Goal: Information Seeking & Learning: Compare options

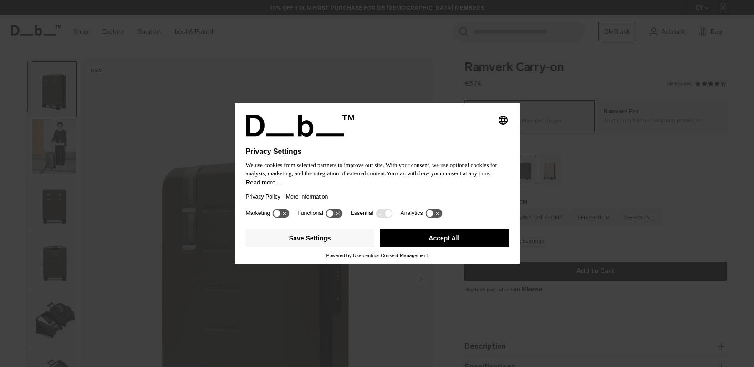
click at [443, 245] on button "Accept All" at bounding box center [444, 238] width 129 height 18
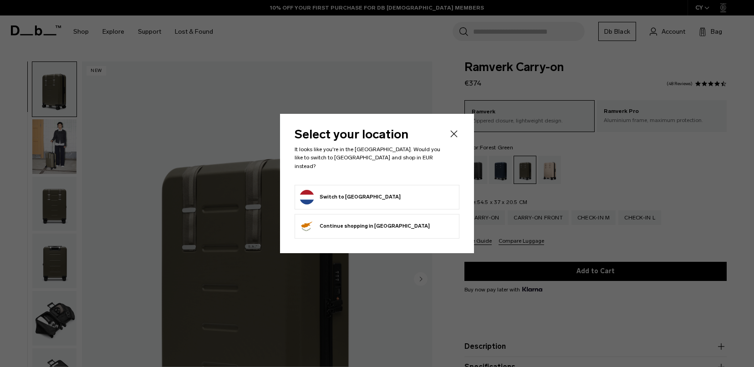
click at [451, 138] on icon "Close" at bounding box center [453, 133] width 11 height 11
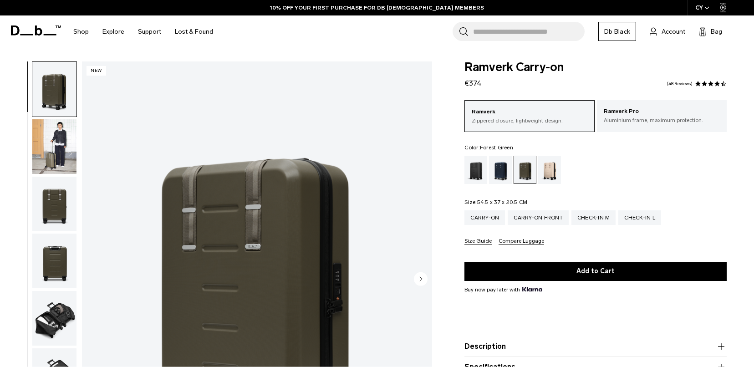
click at [36, 146] on img "button" at bounding box center [54, 146] width 44 height 55
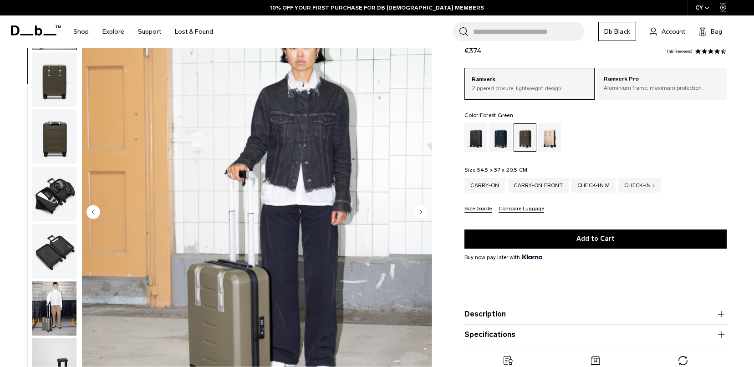
scroll to position [83, 0]
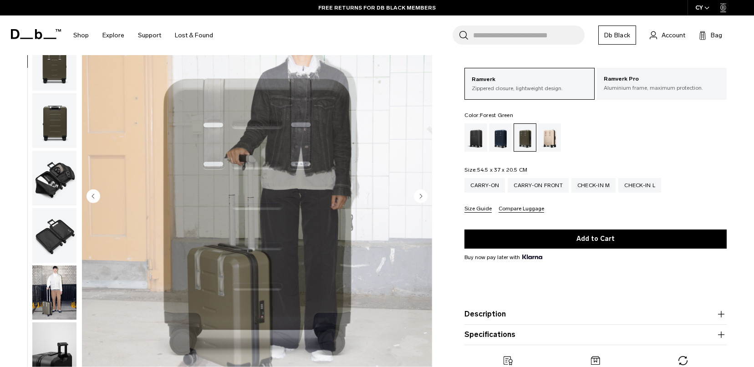
click at [46, 297] on img "button" at bounding box center [54, 292] width 44 height 55
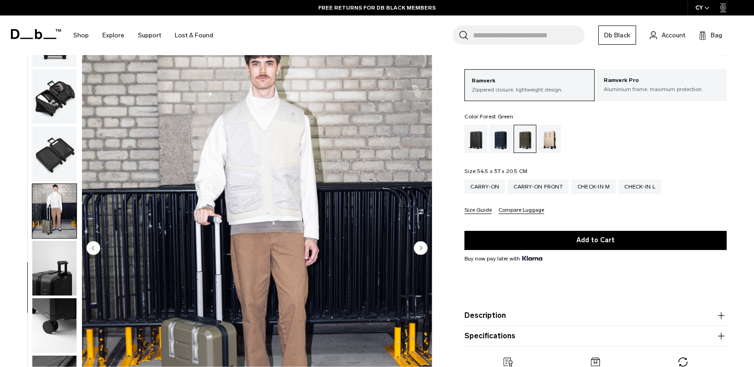
scroll to position [0, 0]
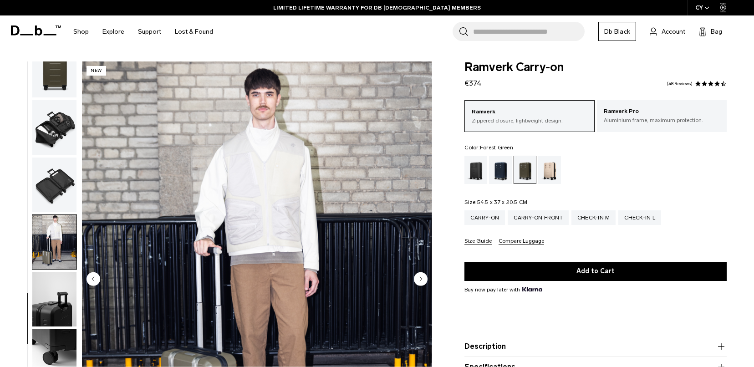
click at [46, 106] on img "button" at bounding box center [54, 127] width 44 height 55
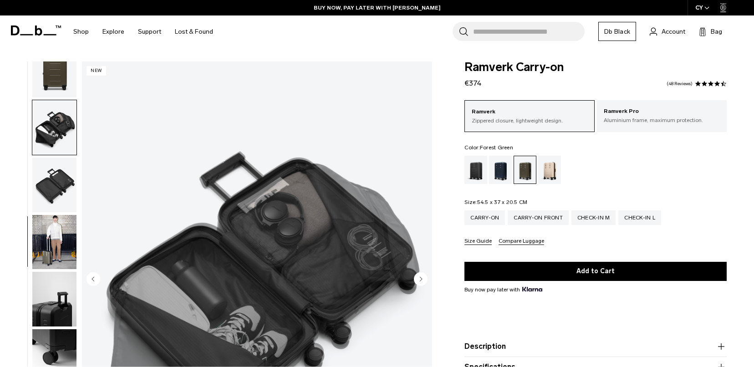
click at [42, 74] on img "button" at bounding box center [54, 70] width 44 height 55
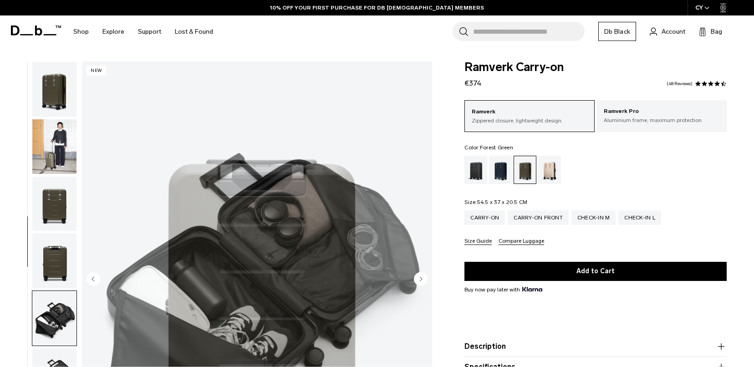
click at [42, 86] on img "button" at bounding box center [54, 89] width 44 height 55
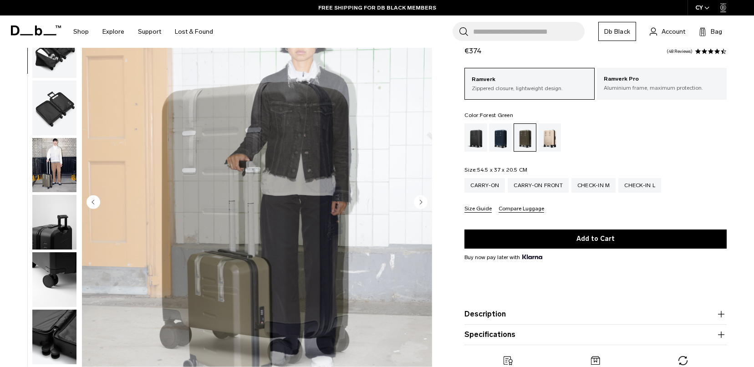
scroll to position [78, 0]
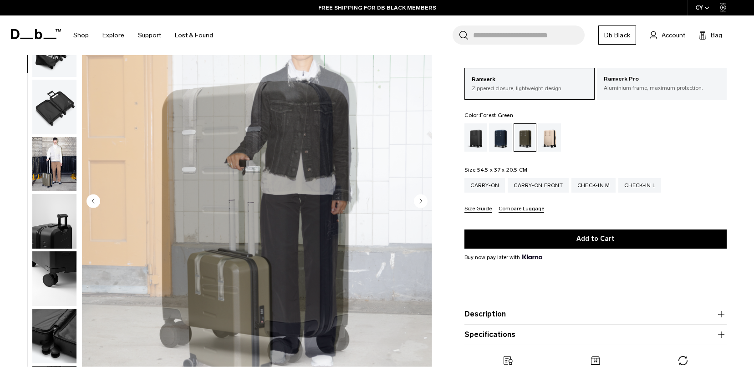
click at [49, 220] on img "button" at bounding box center [54, 221] width 44 height 55
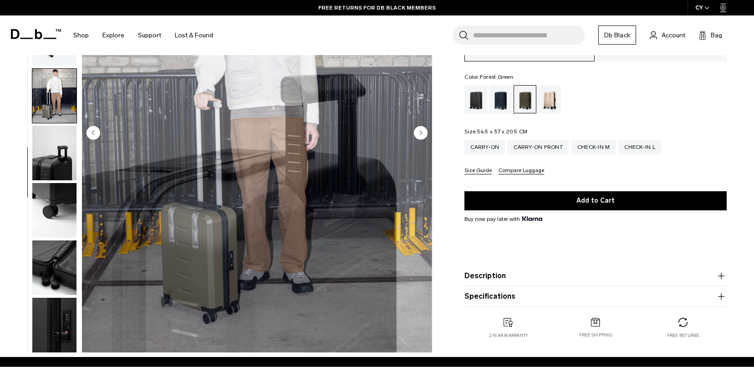
scroll to position [134, 0]
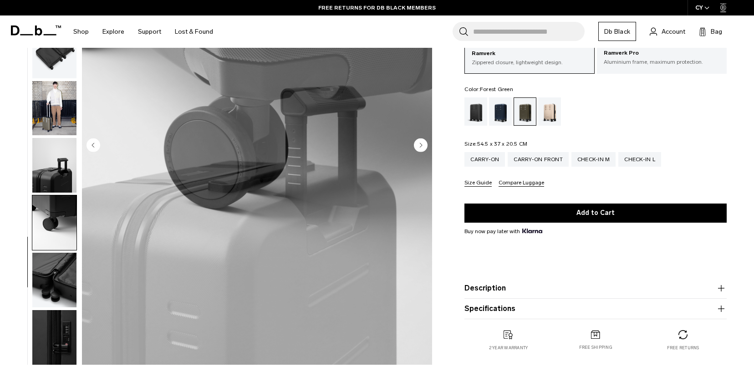
click at [54, 217] on img "button" at bounding box center [54, 222] width 44 height 55
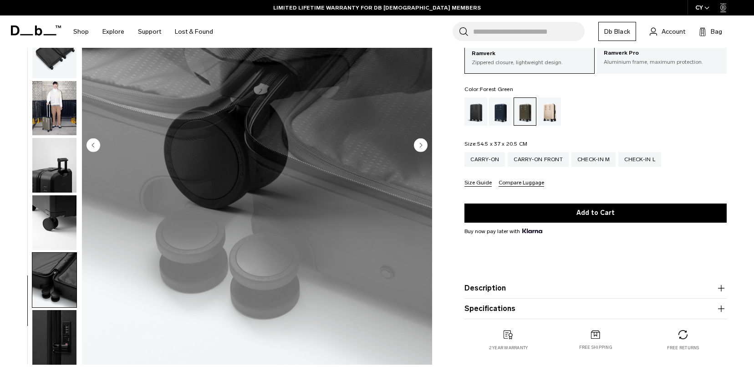
click at [52, 271] on img "button" at bounding box center [54, 280] width 44 height 55
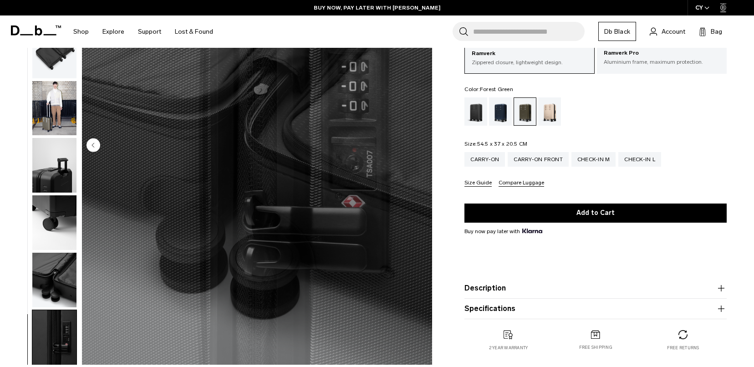
click at [60, 325] on img "button" at bounding box center [54, 337] width 44 height 55
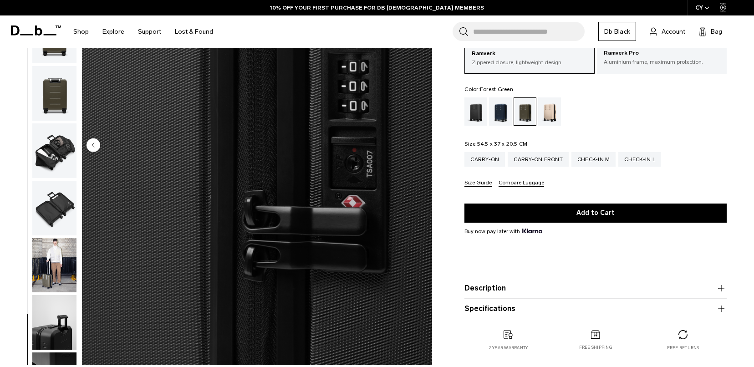
scroll to position [131, 0]
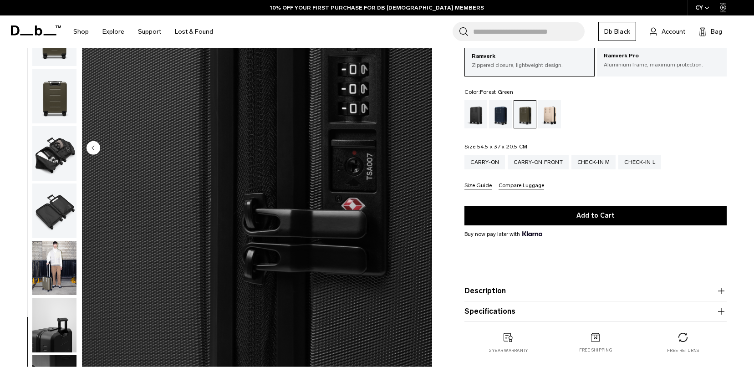
click at [0, 0] on body "Skip to content BUY NOW, PAY LATER WITH KLARNA 10% OFF YOUR FIRST PURCHASE FOR …" at bounding box center [377, 52] width 754 height 367
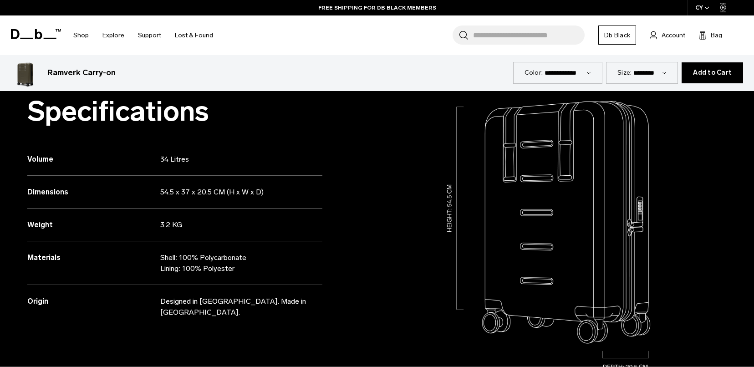
scroll to position [448, 0]
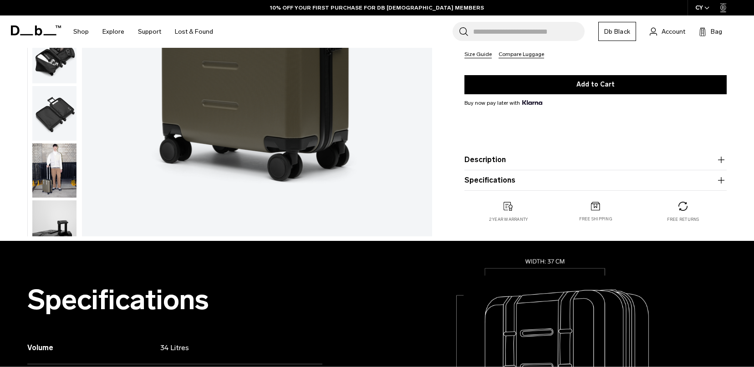
scroll to position [300, 0]
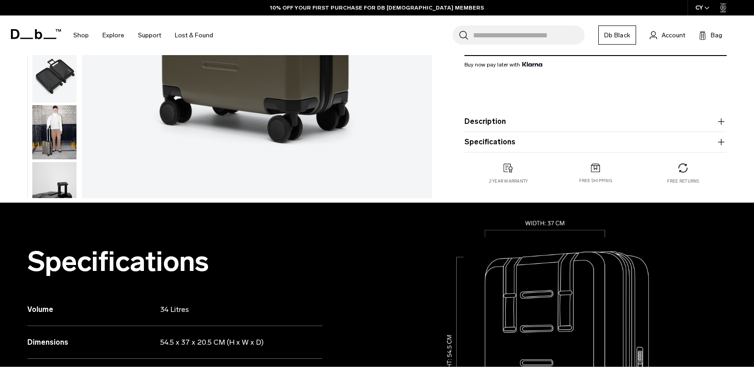
click at [500, 119] on button "Description" at bounding box center [595, 121] width 262 height 11
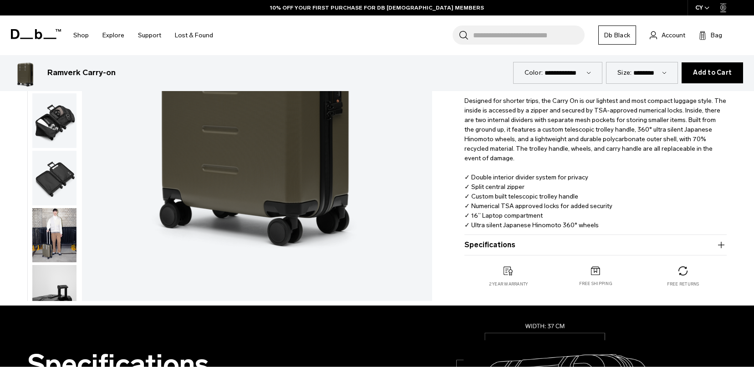
scroll to position [259, 0]
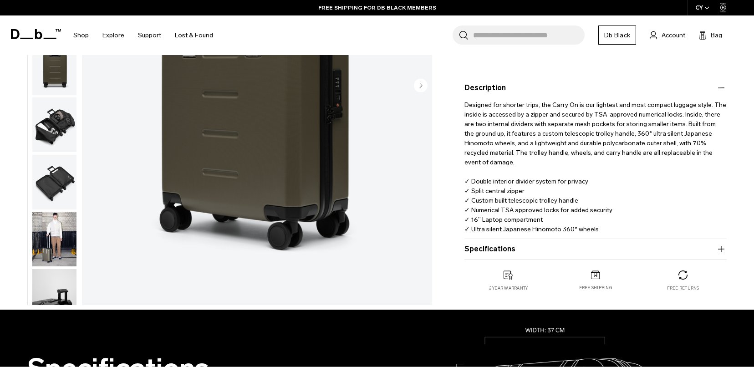
drag, startPoint x: 531, startPoint y: 233, endPoint x: 459, endPoint y: 171, distance: 94.9
click at [459, 171] on div "Ramverk Carry-on €374 4.5 star rating 48 Reviews Ramverk Zippered closure, ligh…" at bounding box center [595, 56] width 317 height 507
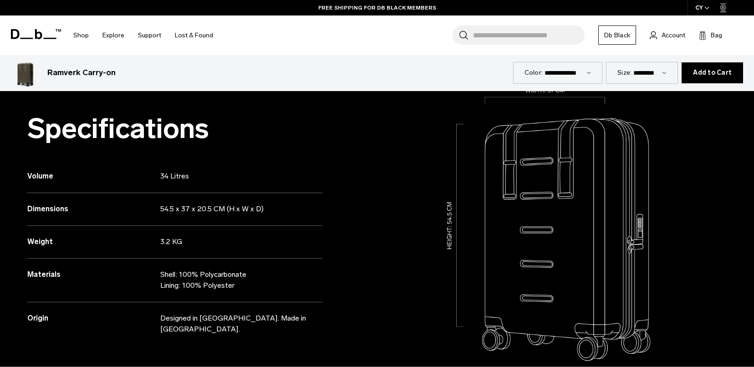
scroll to position [499, 0]
drag, startPoint x: 245, startPoint y: 289, endPoint x: 72, endPoint y: 171, distance: 209.2
click at [58, 171] on div "Volume 34 Litres Dimensions 54.5 x 37 x 20.5 CM (H x W x D) Weight 3.2 KG" at bounding box center [174, 247] width 295 height 175
click at [228, 216] on div "Dimensions 54.5 x 37 x 20.5 CM (H x W x D)" at bounding box center [174, 209] width 295 height 33
click at [269, 209] on p "54.5 x 37 x 20.5 CM (H x W x D)" at bounding box center [233, 208] width 147 height 11
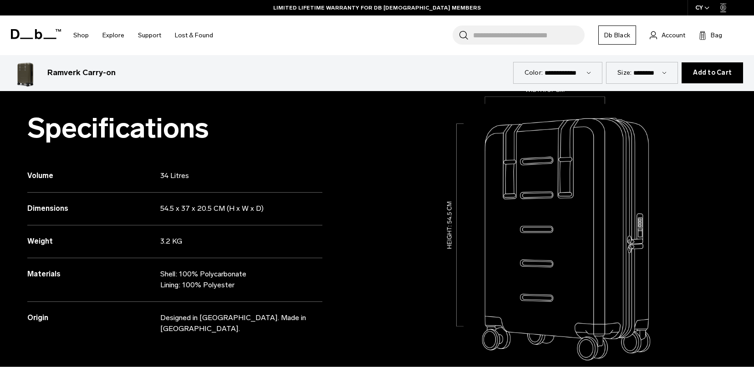
drag, startPoint x: 246, startPoint y: 286, endPoint x: 23, endPoint y: 174, distance: 249.3
click at [23, 174] on div "Specifications Volume 34 Litres Dimensions 54.5 x 37 x 20.5 CM (H x W x D) Weig…" at bounding box center [188, 236] width 377 height 335
copy div "Volume 34 Litres Dimensions 54.5 x 37 x 20.5 CM (H x W x D) Weight 3.2 KG Mater…"
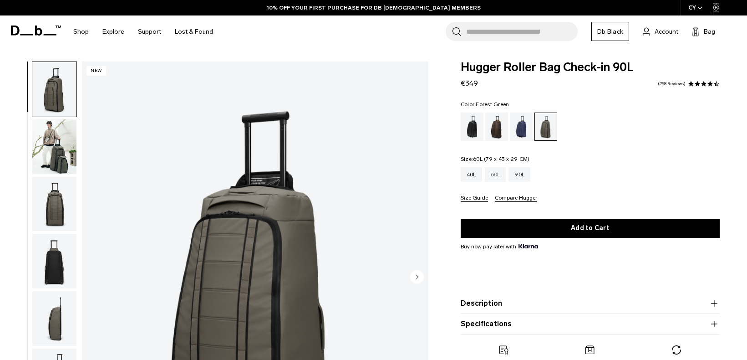
click at [500, 173] on div "60L" at bounding box center [495, 174] width 21 height 15
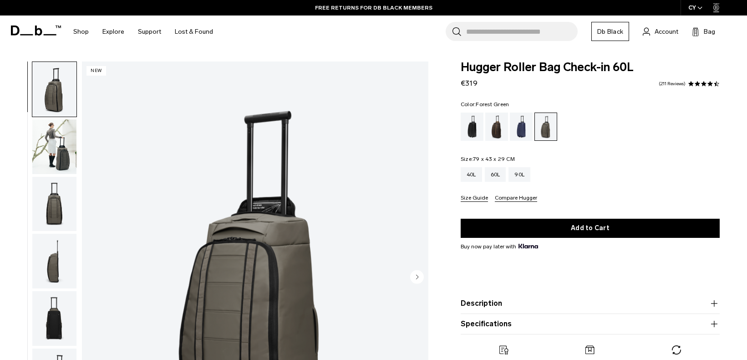
click at [676, 149] on div "Color: Forest Green Out of stock Size: 79 x 43 x 29 CM Out of stock 40L 60L 90L…" at bounding box center [590, 151] width 259 height 100
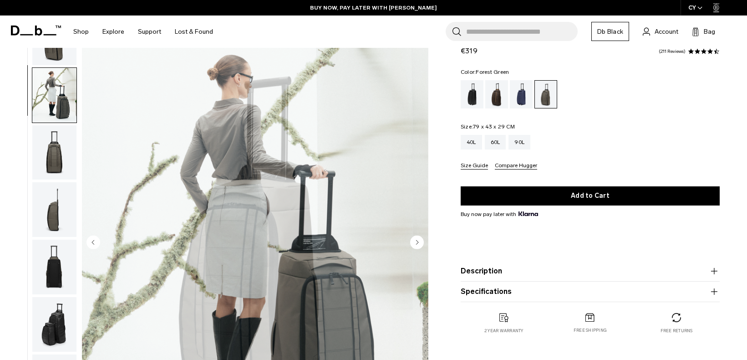
click at [53, 120] on ul at bounding box center [54, 243] width 45 height 432
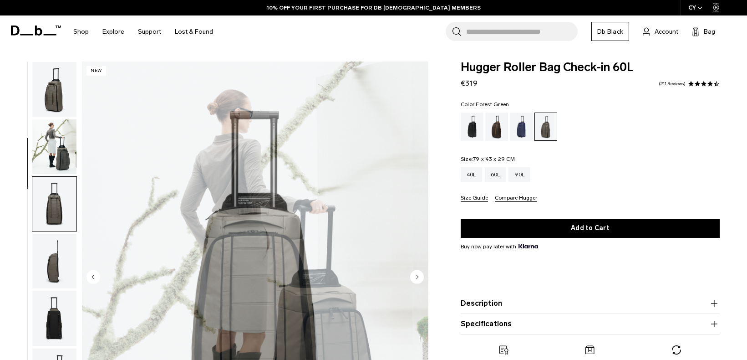
click at [52, 94] on img "button" at bounding box center [54, 89] width 44 height 55
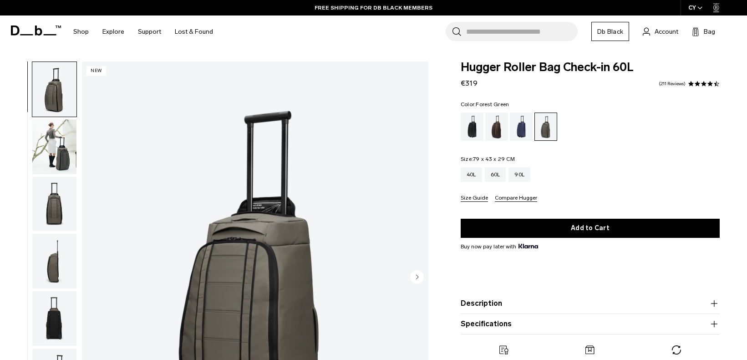
click at [55, 209] on img "button" at bounding box center [54, 204] width 44 height 55
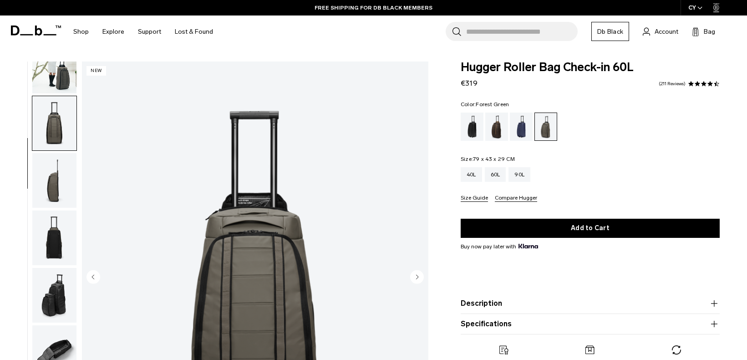
scroll to position [115, 0]
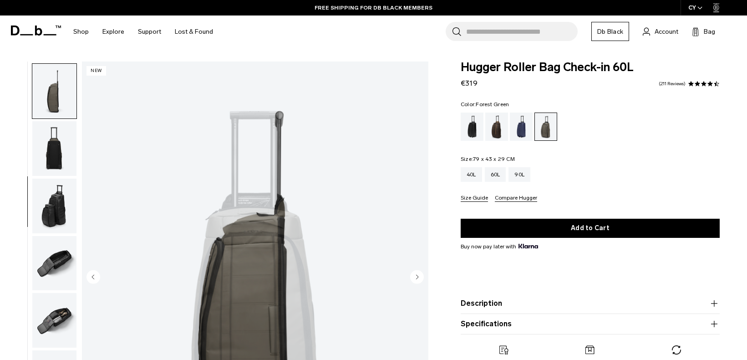
click at [45, 257] on img "button" at bounding box center [54, 263] width 44 height 55
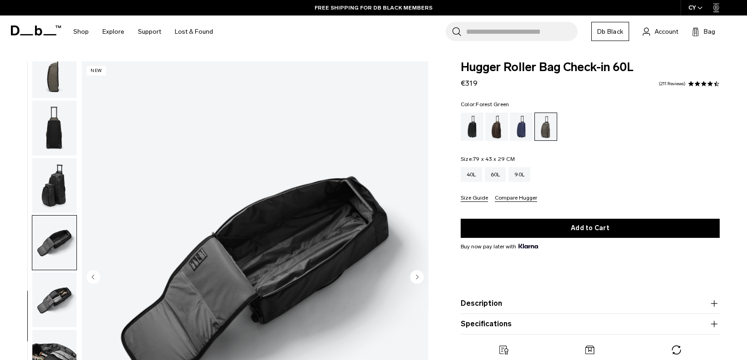
scroll to position [195, 0]
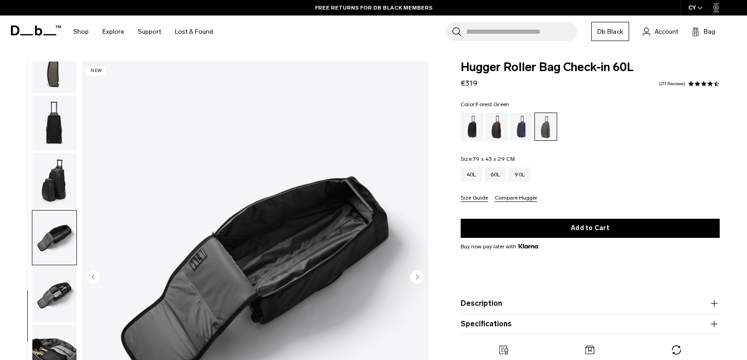
click at [49, 188] on img "button" at bounding box center [54, 180] width 44 height 55
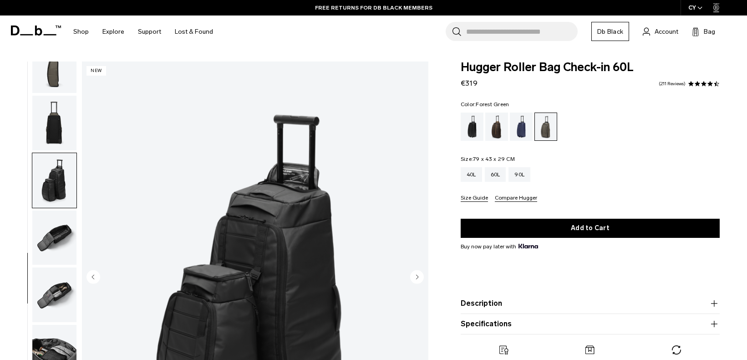
click at [41, 232] on img "button" at bounding box center [54, 237] width 44 height 55
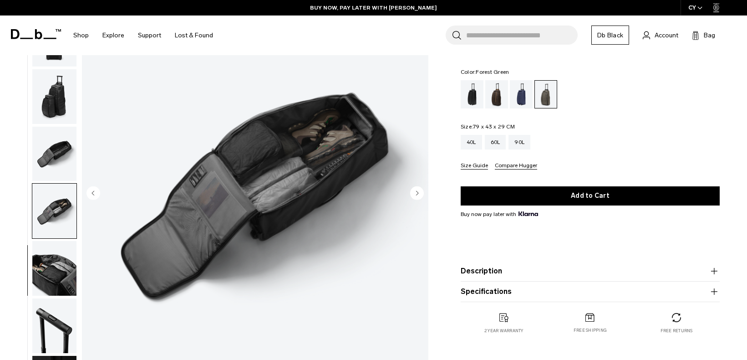
scroll to position [117, 0]
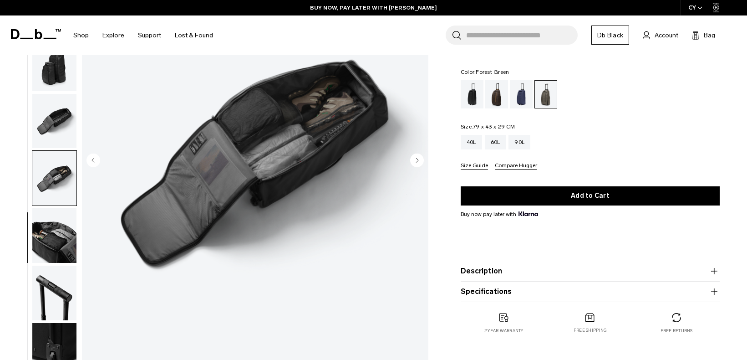
click at [48, 291] on img "button" at bounding box center [54, 292] width 44 height 55
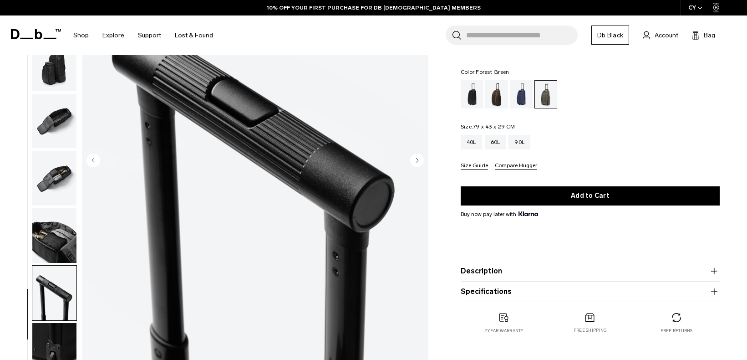
click at [66, 237] on img "button" at bounding box center [54, 235] width 44 height 55
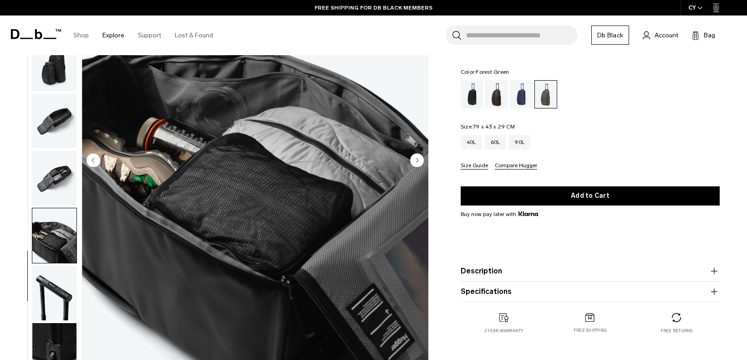
click at [0, 0] on body "Skip to content BUY NOW, PAY LATER WITH [PERSON_NAME] 10% OFF YOUR FIRST PURCHA…" at bounding box center [373, 63] width 747 height 360
click at [526, 137] on div "90L" at bounding box center [519, 142] width 22 height 15
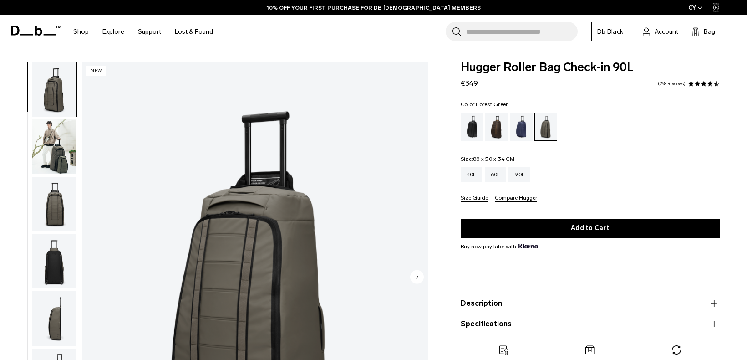
click at [58, 148] on img "button" at bounding box center [54, 146] width 44 height 55
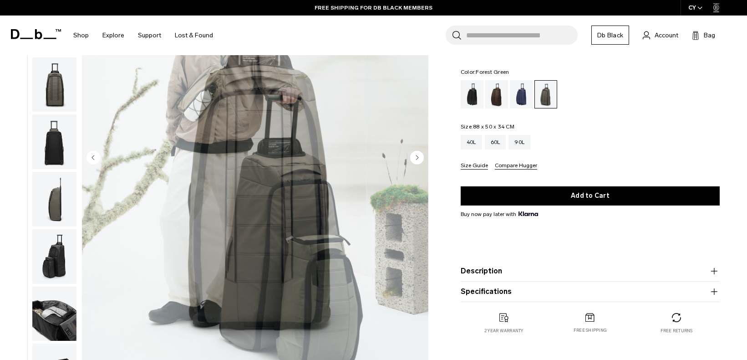
click at [54, 96] on img "button" at bounding box center [54, 84] width 44 height 55
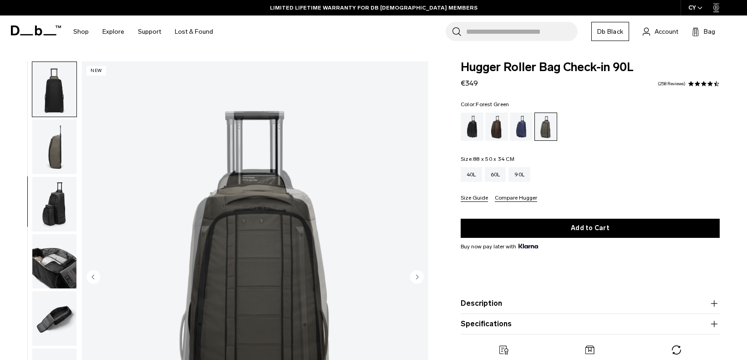
click at [56, 148] on img "button" at bounding box center [54, 146] width 44 height 55
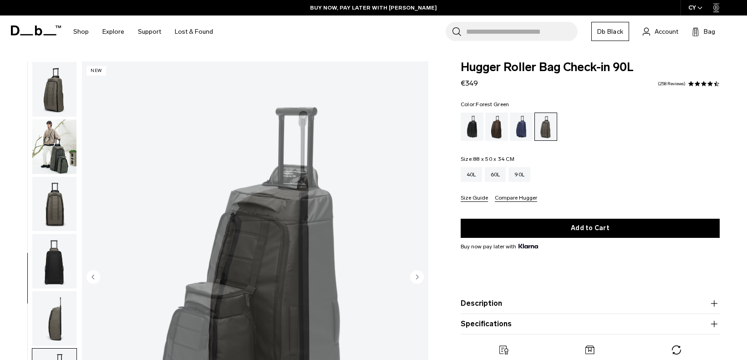
click at [62, 98] on img "button" at bounding box center [54, 89] width 44 height 55
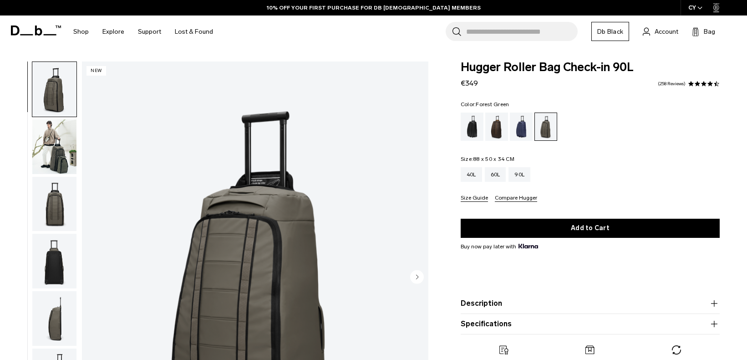
click at [61, 142] on img "button" at bounding box center [54, 146] width 44 height 55
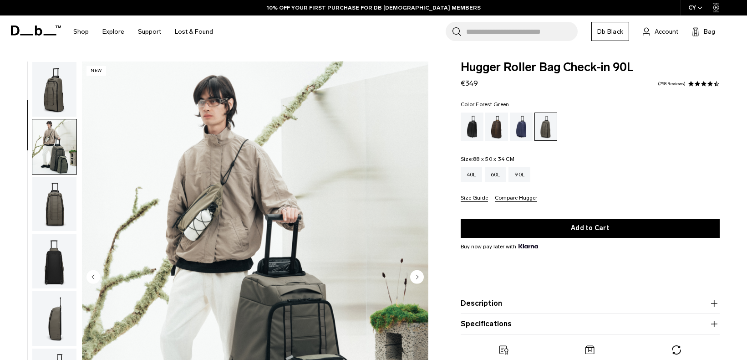
click at [58, 93] on img "button" at bounding box center [54, 89] width 44 height 55
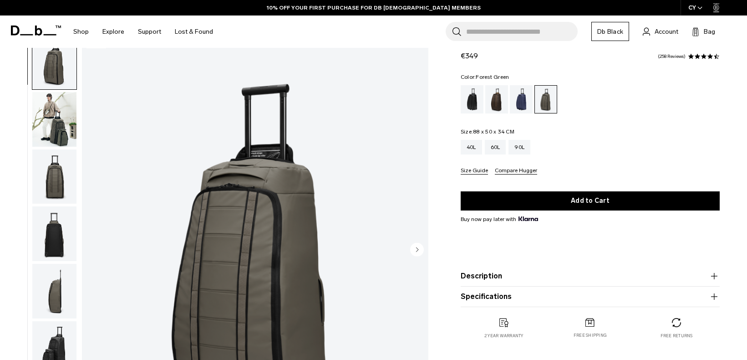
scroll to position [32, 0]
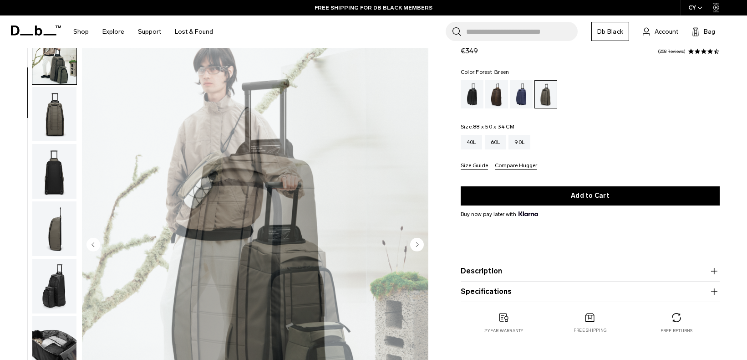
click at [61, 174] on img "button" at bounding box center [54, 171] width 44 height 55
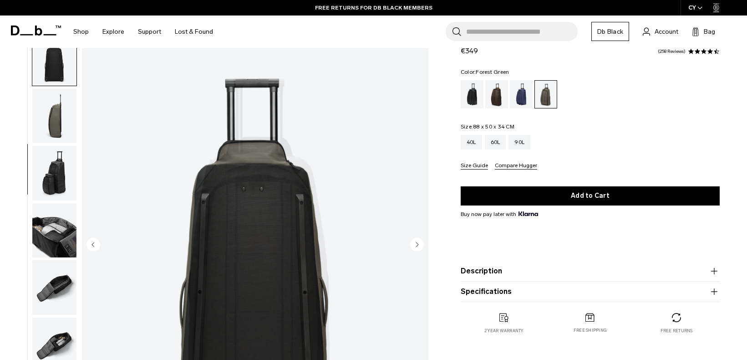
scroll to position [172, 0]
click at [0, 0] on body "Skip to content BUY NOW, PAY LATER WITH [PERSON_NAME] 10% OFF YOUR FIRST PURCHA…" at bounding box center [373, 148] width 747 height 360
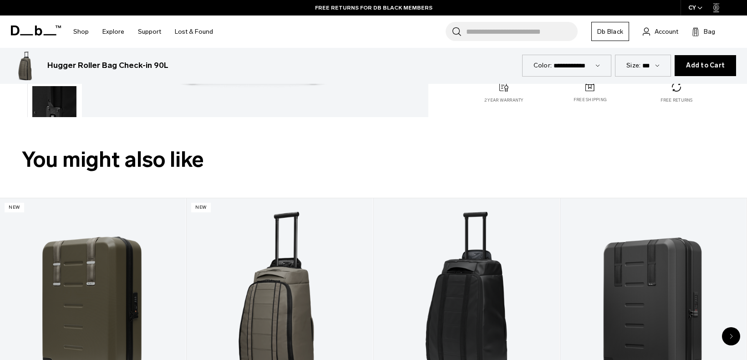
scroll to position [383, 0]
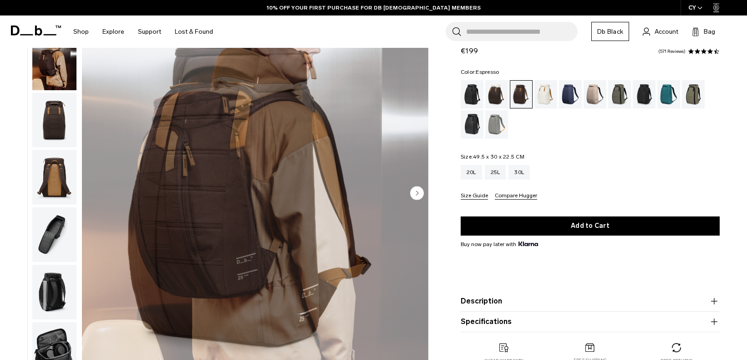
click at [38, 60] on img "button" at bounding box center [54, 62] width 44 height 55
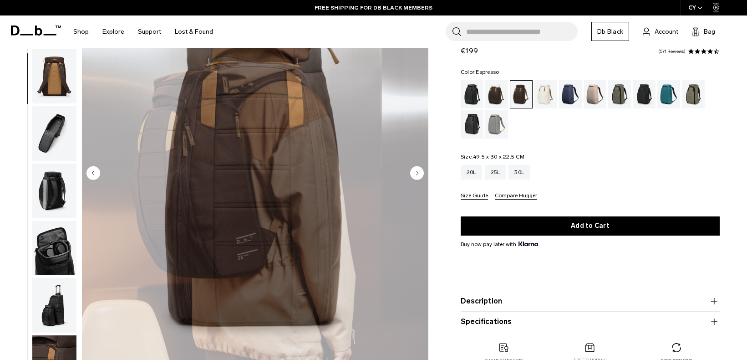
scroll to position [120, 0]
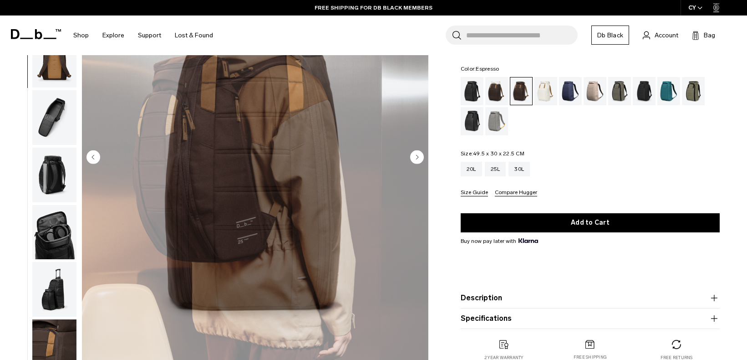
click at [53, 116] on img "button" at bounding box center [54, 117] width 44 height 55
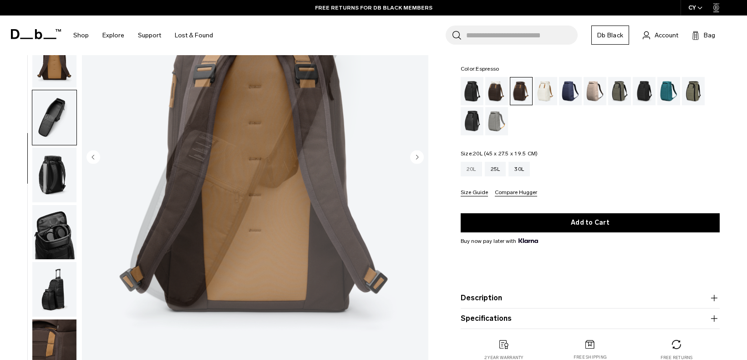
click at [586, 171] on div "20L 25L 30L" at bounding box center [590, 169] width 259 height 15
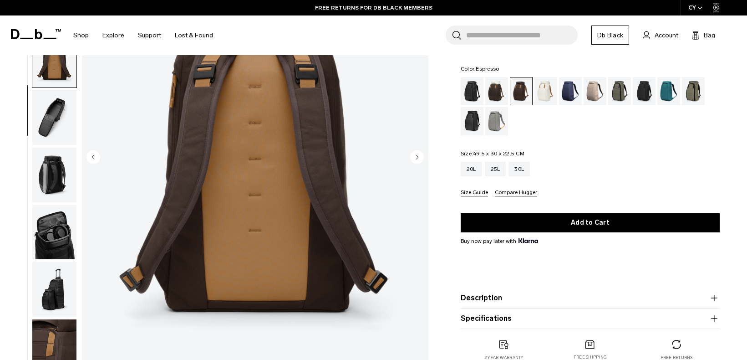
click at [56, 120] on img "button" at bounding box center [54, 117] width 44 height 55
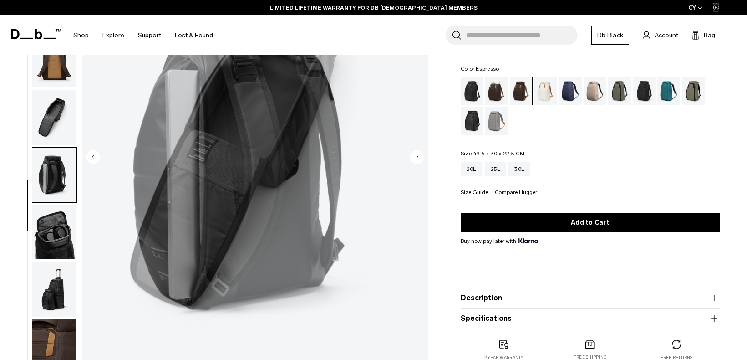
click at [50, 168] on img "button" at bounding box center [54, 174] width 44 height 55
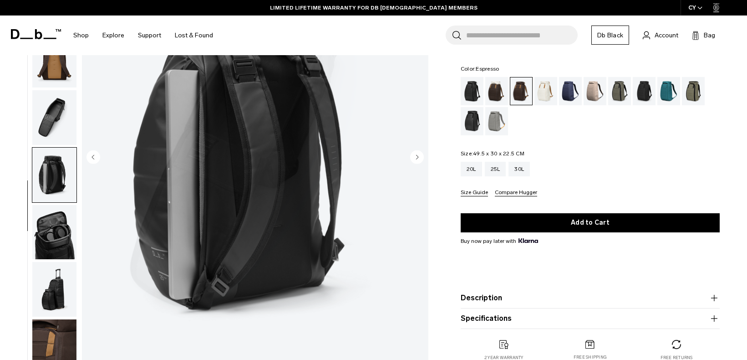
drag, startPoint x: 283, startPoint y: 187, endPoint x: 613, endPoint y: 177, distance: 330.1
click at [613, 177] on div "20L 25L 30L Size Guide Compare Hugger" at bounding box center [590, 179] width 259 height 35
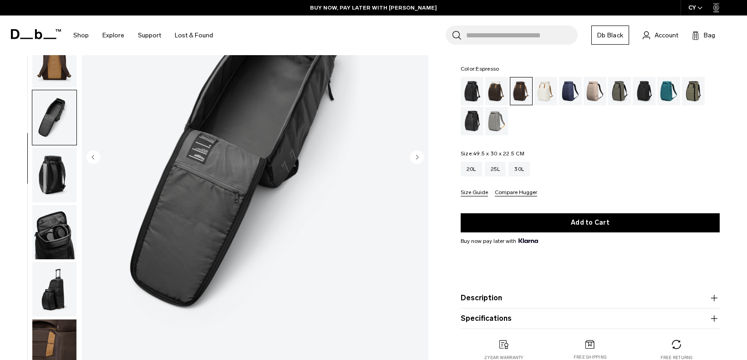
click at [57, 230] on img "button" at bounding box center [54, 232] width 44 height 55
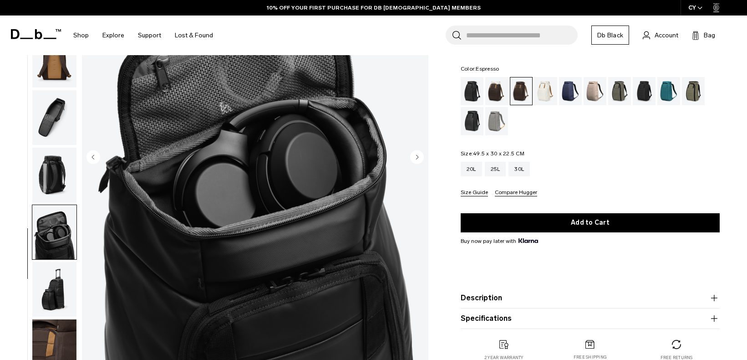
click at [70, 284] on img "button" at bounding box center [54, 289] width 44 height 55
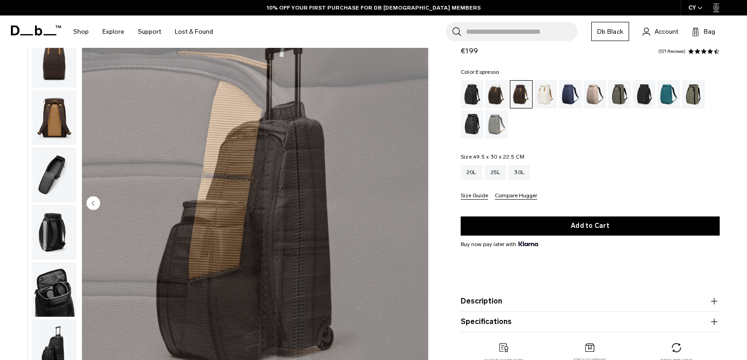
scroll to position [81, 0]
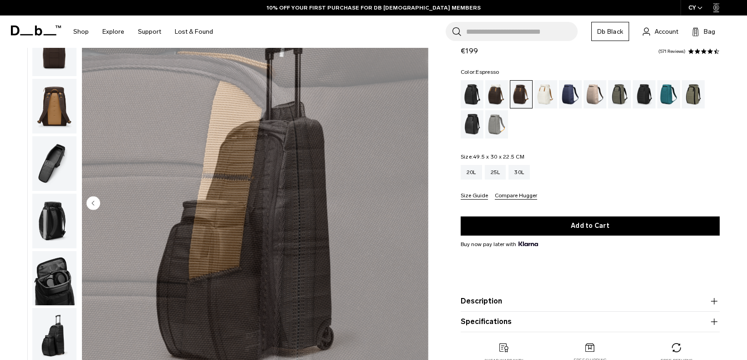
click at [58, 115] on img "button" at bounding box center [54, 106] width 44 height 55
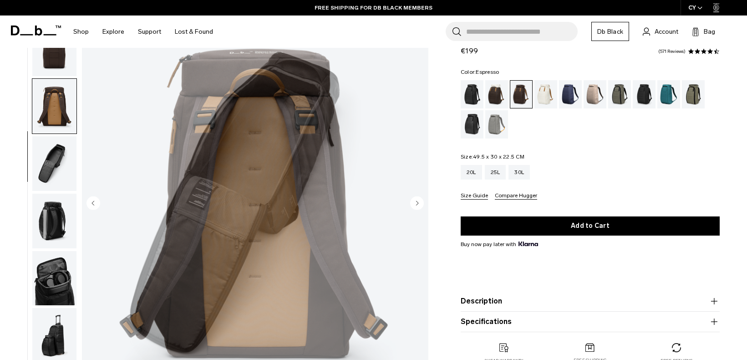
click at [65, 107] on img "button" at bounding box center [54, 106] width 44 height 55
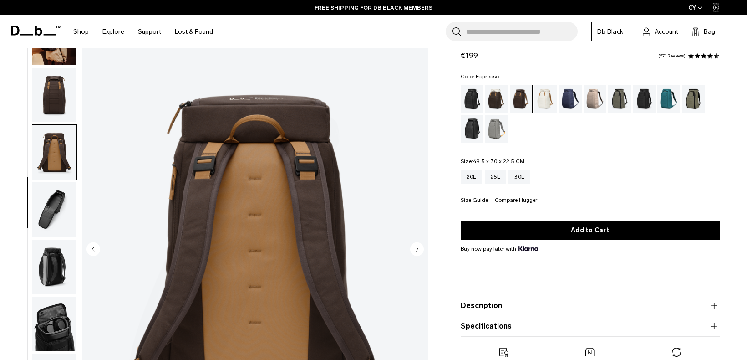
scroll to position [0, 0]
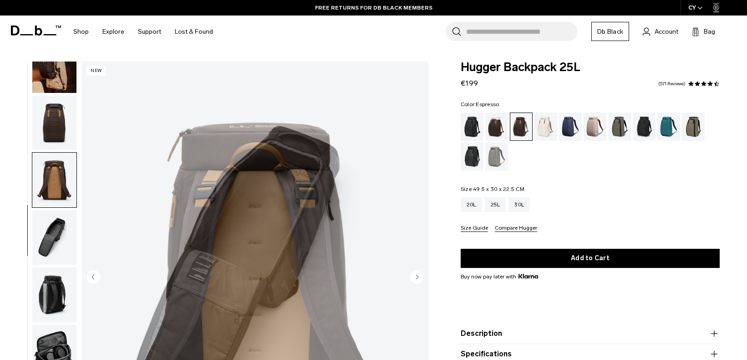
click at [49, 128] on img "button" at bounding box center [54, 123] width 44 height 55
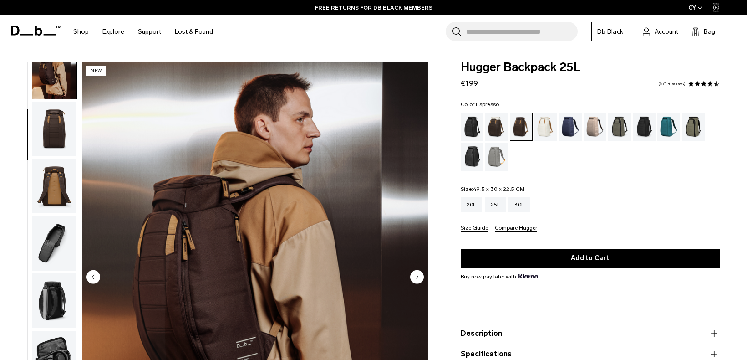
scroll to position [81, 0]
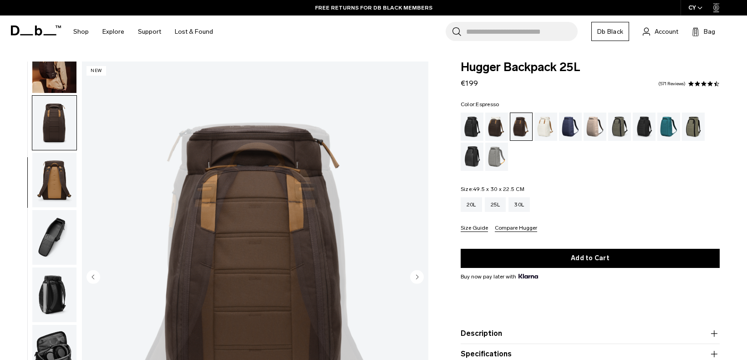
click at [0, 0] on body "Skip to content BUY NOW, PAY LATER WITH KLARNA 10% OFF YOUR FIRST PURCHASE FOR …" at bounding box center [373, 180] width 747 height 360
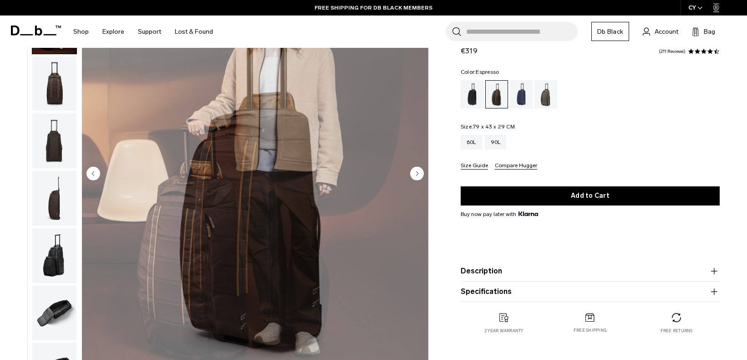
click at [41, 122] on img "button" at bounding box center [54, 140] width 44 height 55
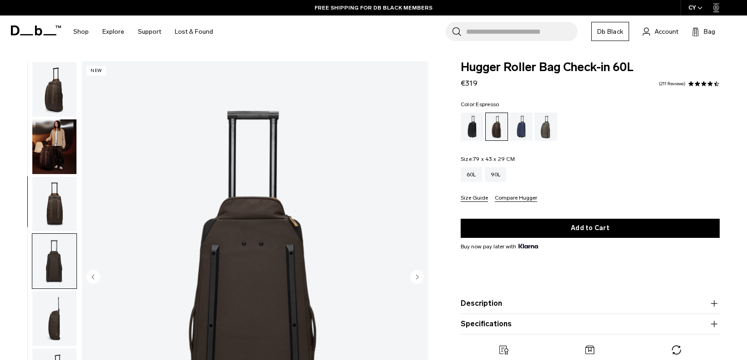
click at [43, 158] on img "button" at bounding box center [54, 146] width 44 height 55
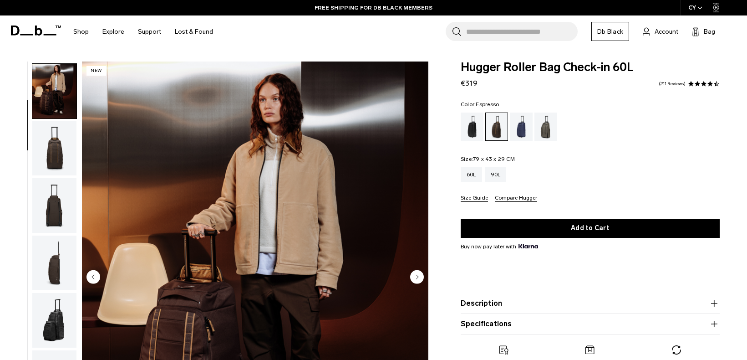
scroll to position [57, 0]
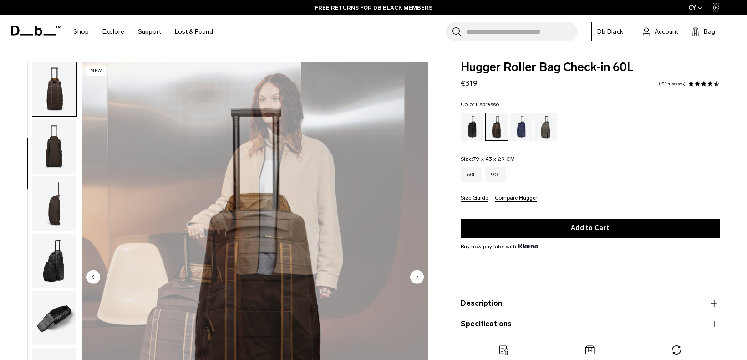
click at [50, 148] on img "button" at bounding box center [54, 146] width 44 height 55
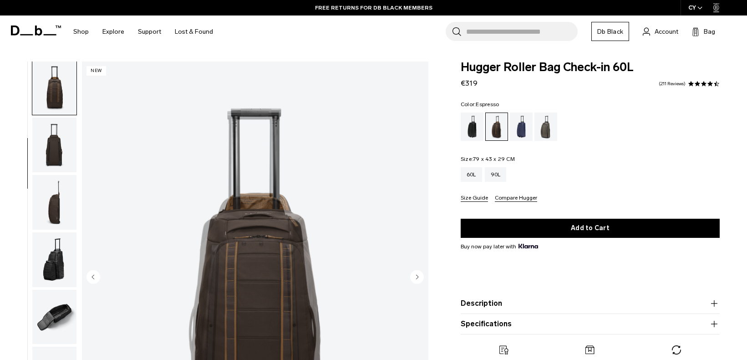
scroll to position [115, 0]
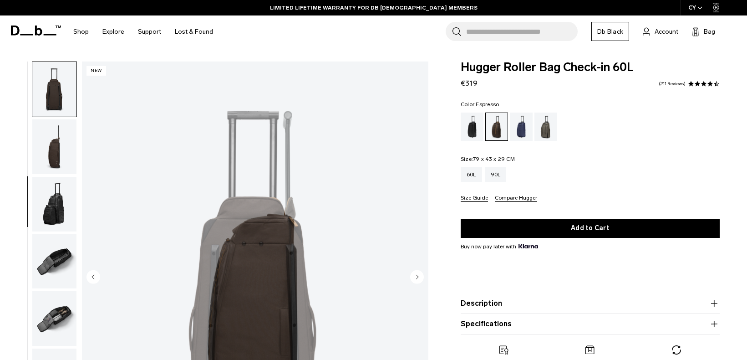
click at [60, 157] on img "button" at bounding box center [54, 146] width 44 height 55
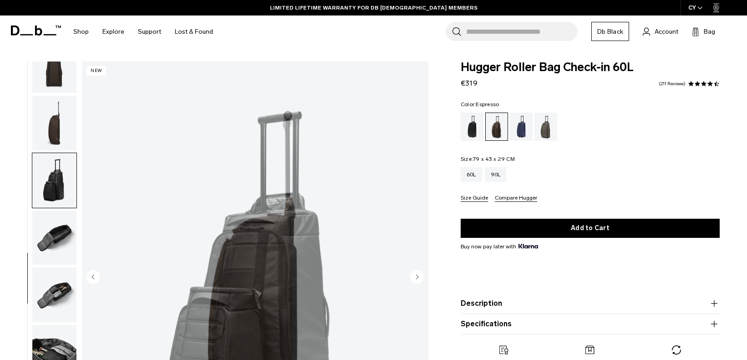
scroll to position [0, 0]
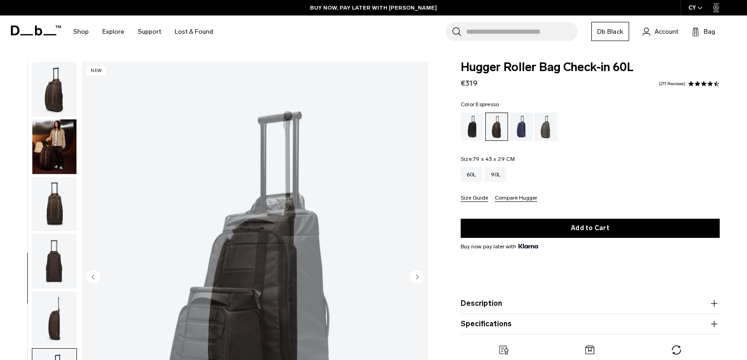
click at [51, 106] on img "button" at bounding box center [54, 89] width 44 height 55
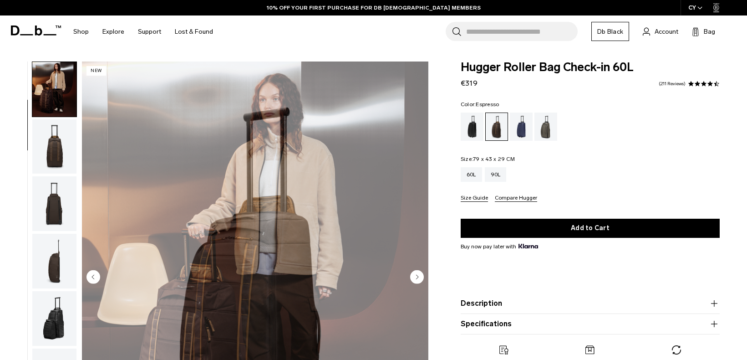
click at [54, 258] on img "button" at bounding box center [54, 260] width 44 height 55
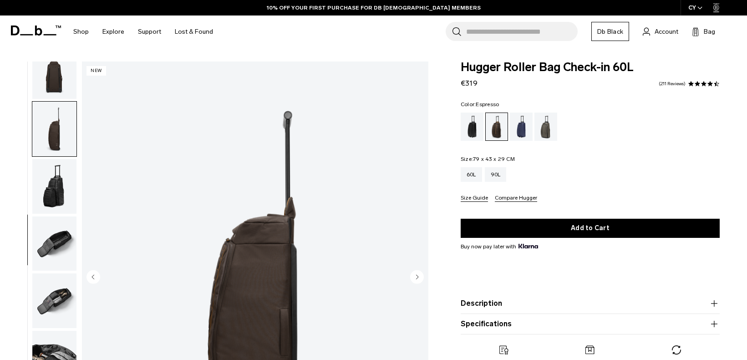
scroll to position [195, 0]
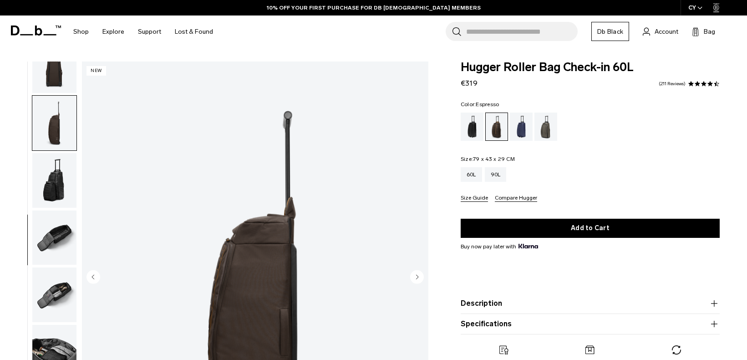
click at [54, 233] on img "button" at bounding box center [54, 237] width 44 height 55
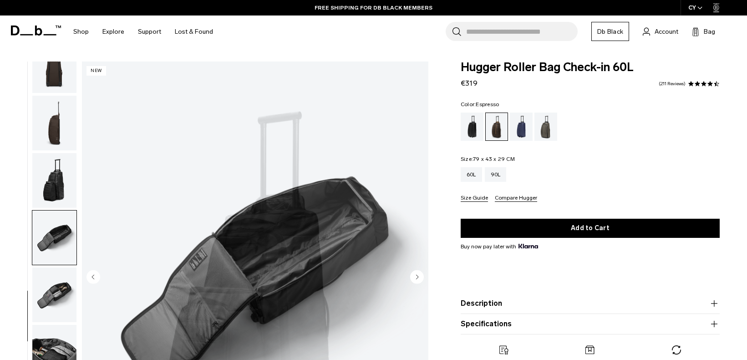
click at [0, 0] on body "Skip to content BUY NOW, PAY LATER WITH KLARNA 10% OFF YOUR FIRST PURCHASE FOR …" at bounding box center [373, 180] width 747 height 360
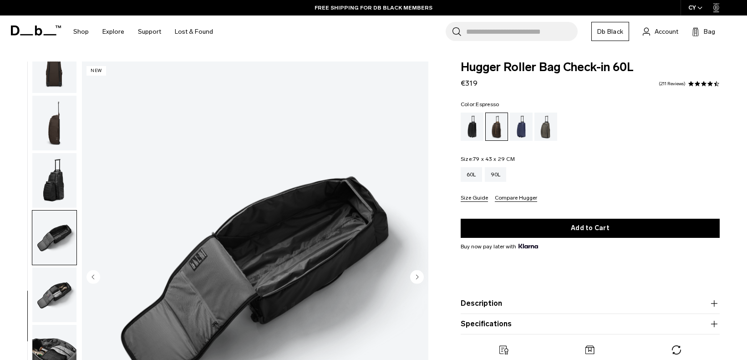
scroll to position [0, 0]
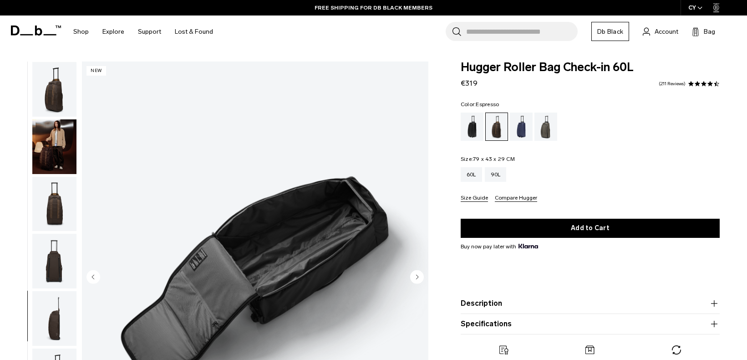
click at [51, 204] on img "button" at bounding box center [54, 204] width 44 height 55
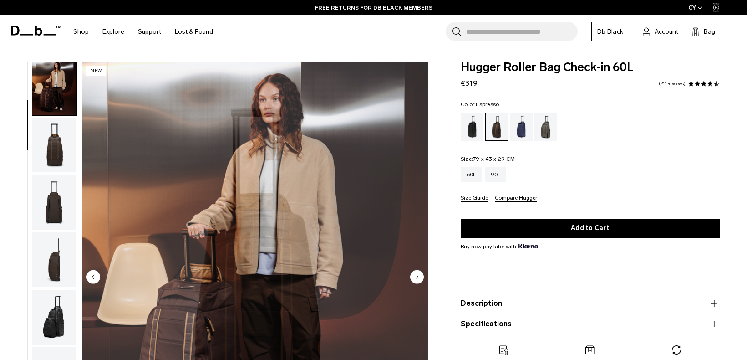
scroll to position [57, 0]
click at [0, 0] on body "Skip to content BUY NOW, PAY LATER WITH KLARNA 10% OFF YOUR FIRST PURCHASE FOR …" at bounding box center [373, 180] width 747 height 360
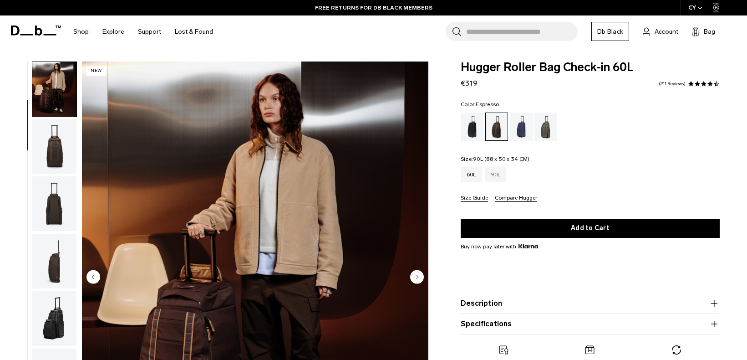
click at [494, 174] on div "90L" at bounding box center [496, 174] width 22 height 15
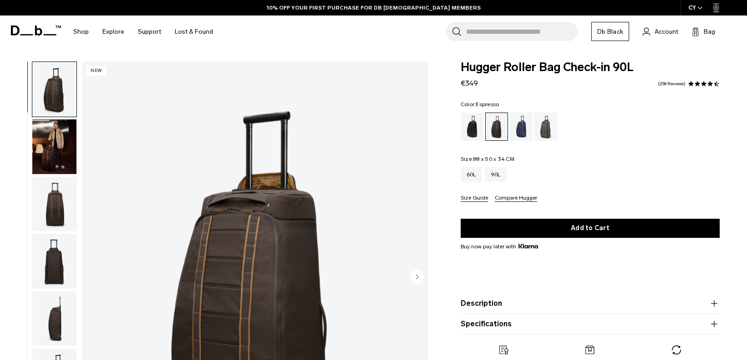
click at [60, 143] on img "button" at bounding box center [54, 146] width 44 height 55
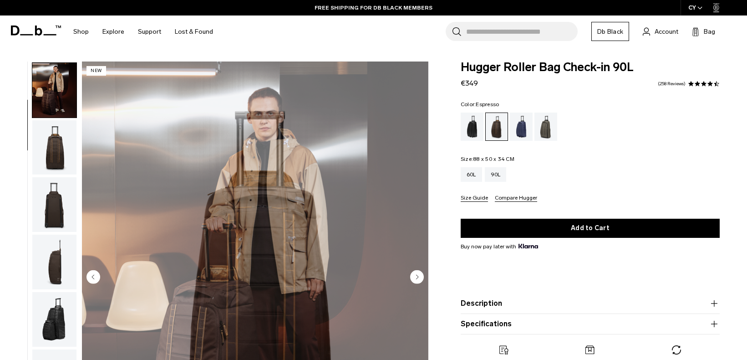
click at [56, 149] on img "button" at bounding box center [54, 147] width 44 height 55
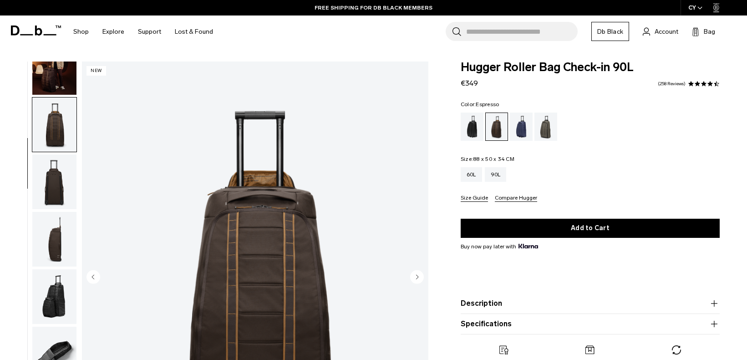
scroll to position [115, 0]
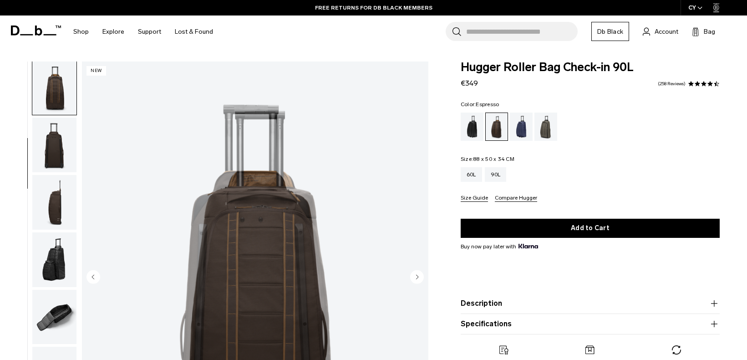
click at [53, 109] on img "button" at bounding box center [54, 88] width 44 height 55
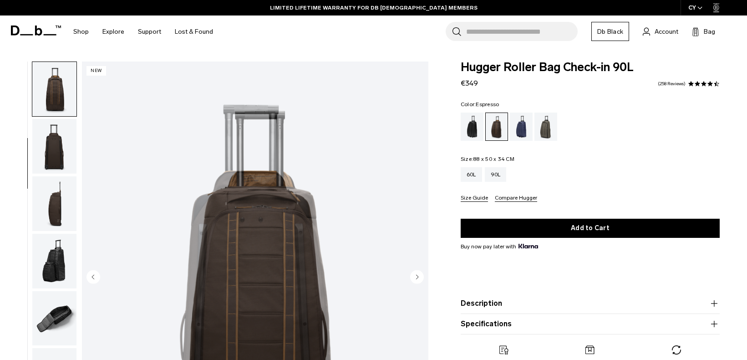
click at [64, 200] on img "button" at bounding box center [54, 203] width 44 height 55
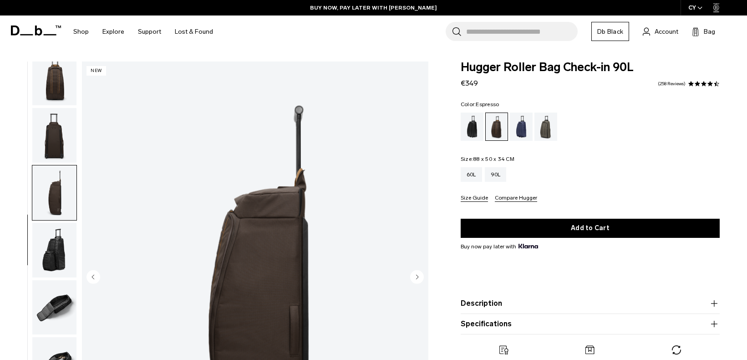
scroll to position [0, 0]
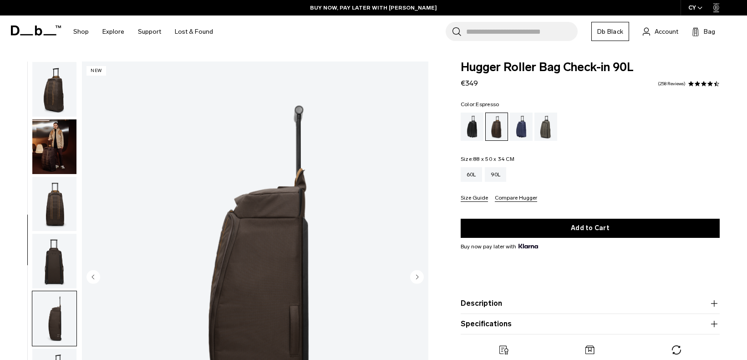
click at [56, 94] on img "button" at bounding box center [54, 89] width 44 height 55
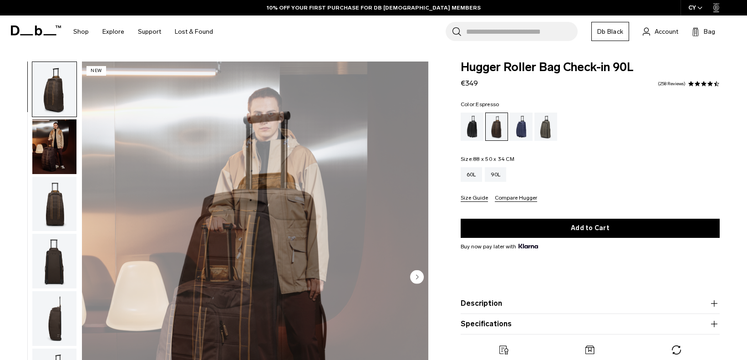
click at [55, 259] on img "button" at bounding box center [54, 260] width 44 height 55
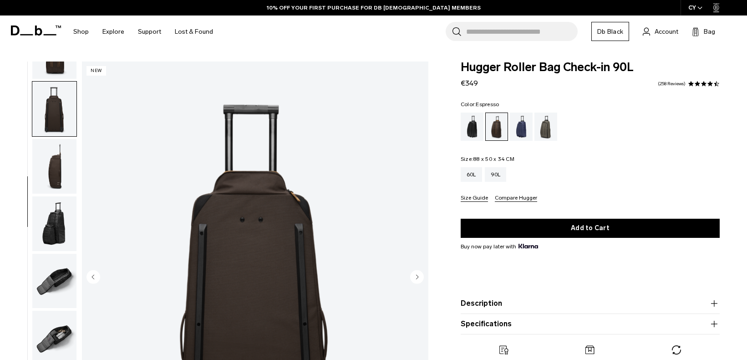
scroll to position [172, 0]
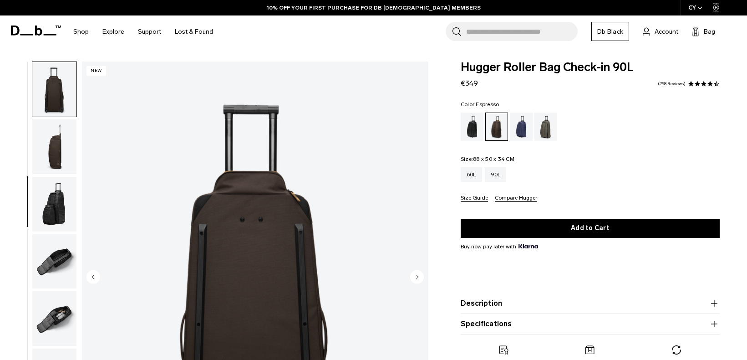
click at [0, 0] on body "Skip to content BUY NOW, PAY LATER WITH [PERSON_NAME] 10% OFF YOUR FIRST PURCHA…" at bounding box center [373, 180] width 747 height 360
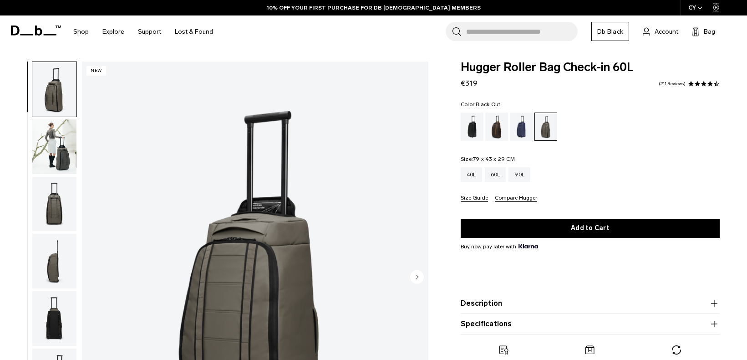
click at [478, 129] on div "Black Out" at bounding box center [472, 126] width 23 height 28
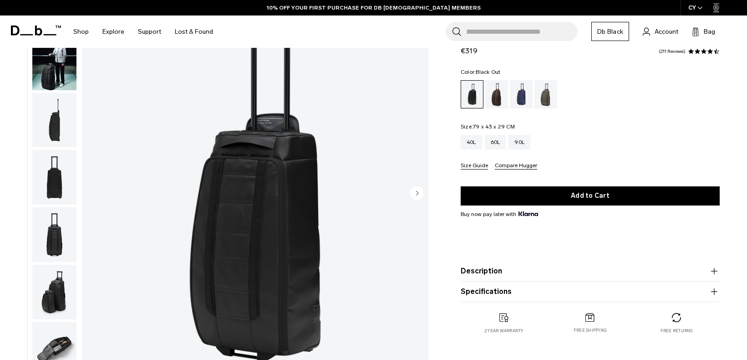
scroll to position [85, 0]
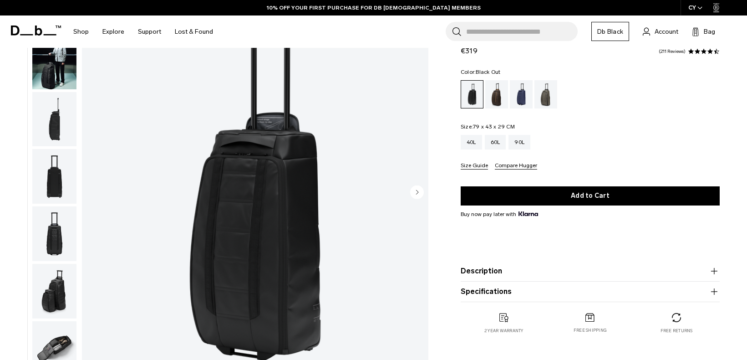
click at [69, 70] on img "button" at bounding box center [54, 62] width 44 height 55
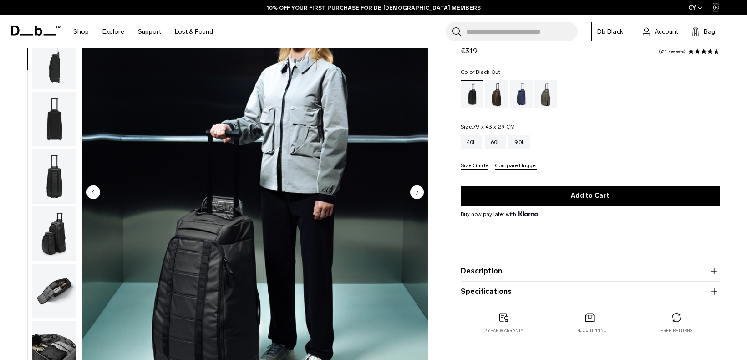
scroll to position [131, 0]
